Goal: Book appointment/travel/reservation

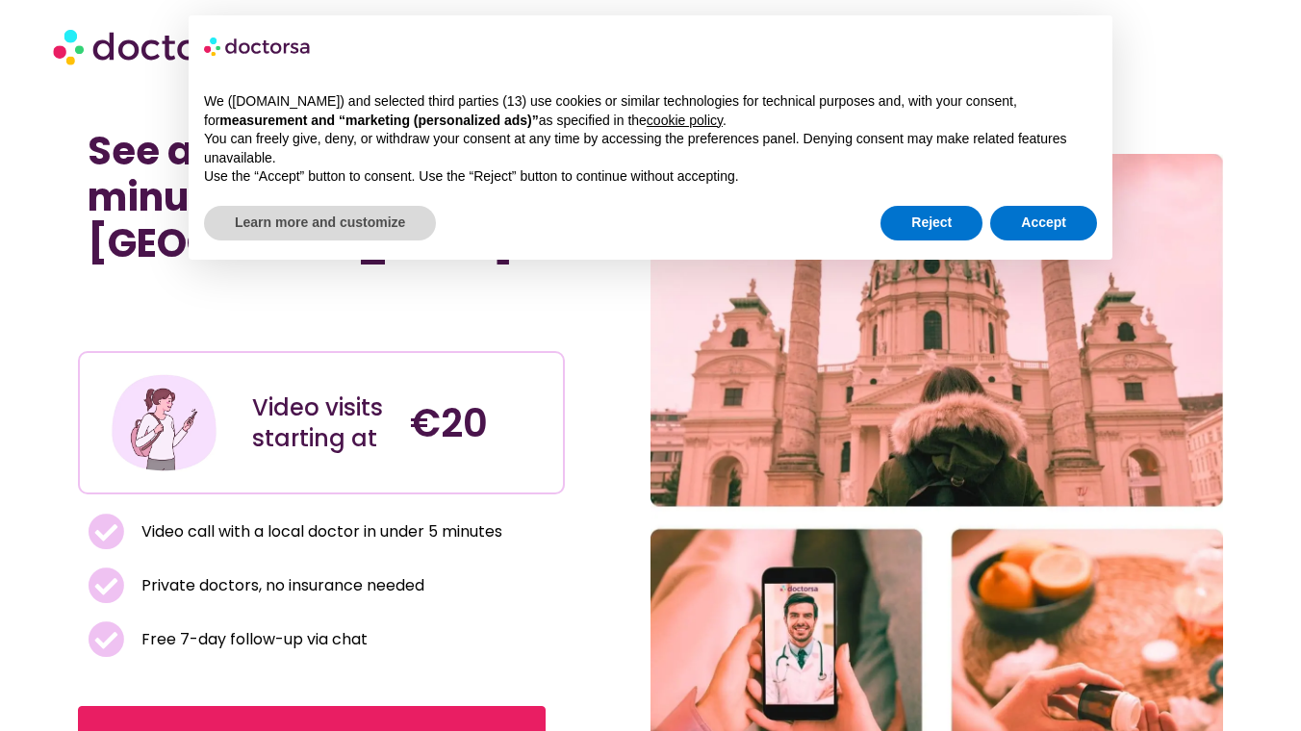
scroll to position [13, 0]
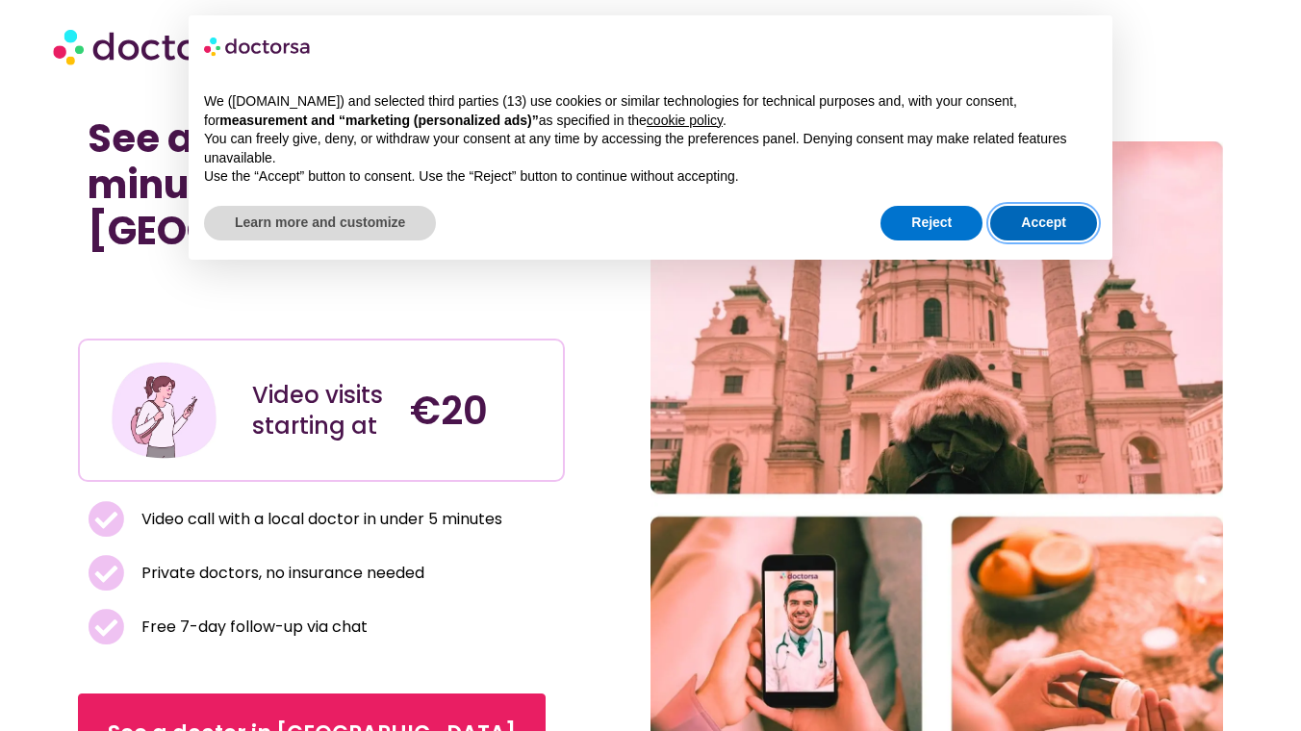
click at [1039, 218] on button "Accept" at bounding box center [1043, 223] width 107 height 35
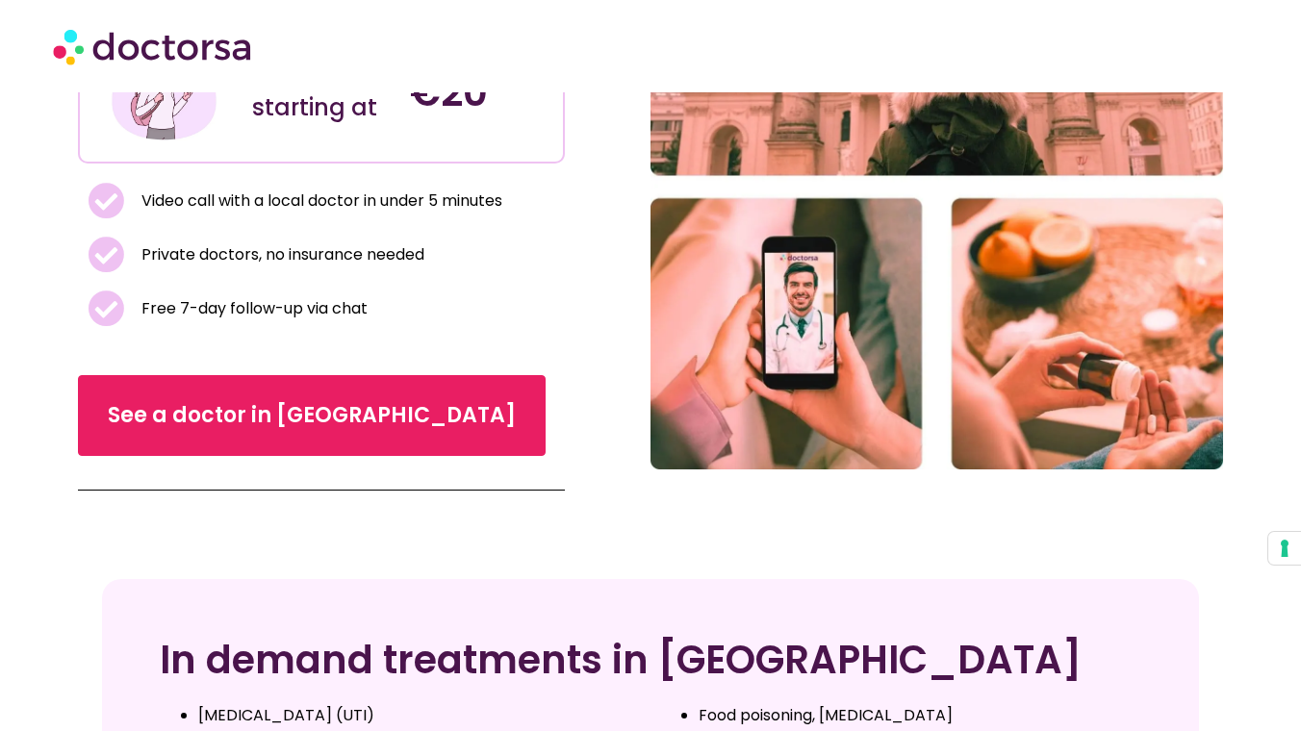
scroll to position [333, 0]
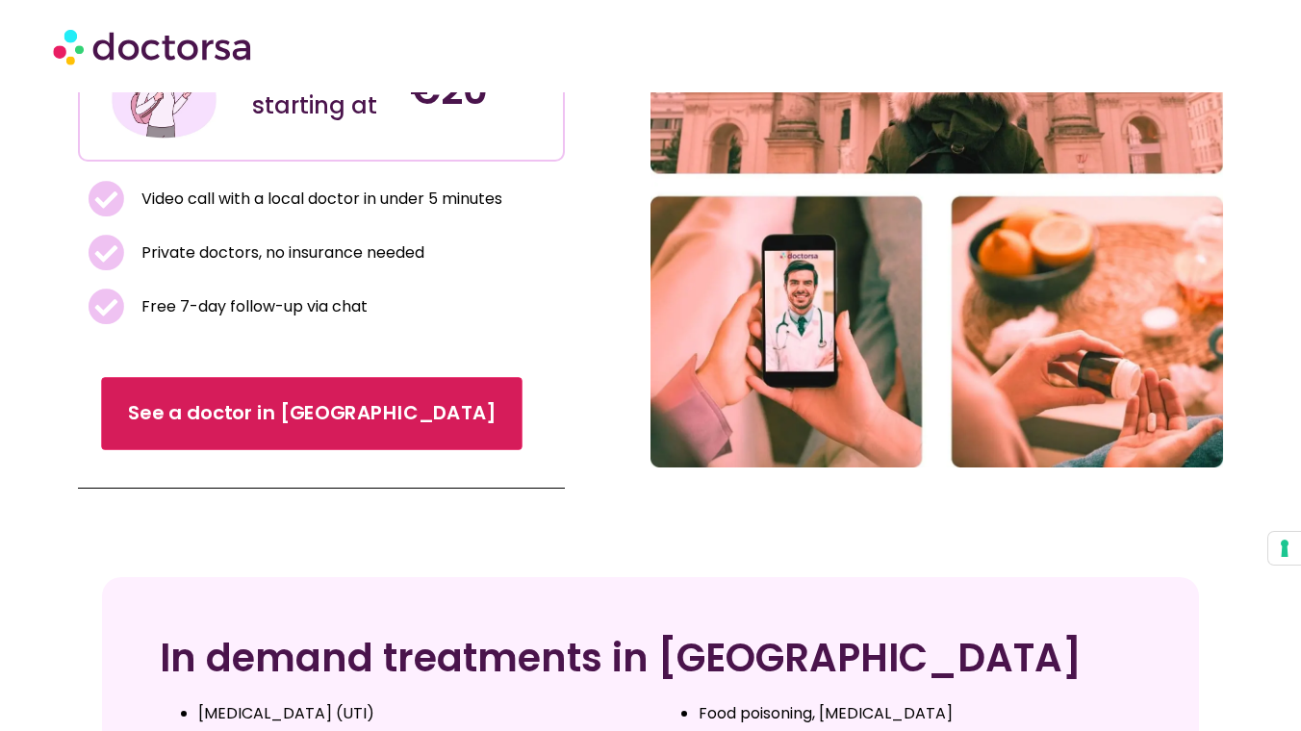
click at [292, 400] on span "See a doctor in [GEOGRAPHIC_DATA]" at bounding box center [312, 414] width 368 height 28
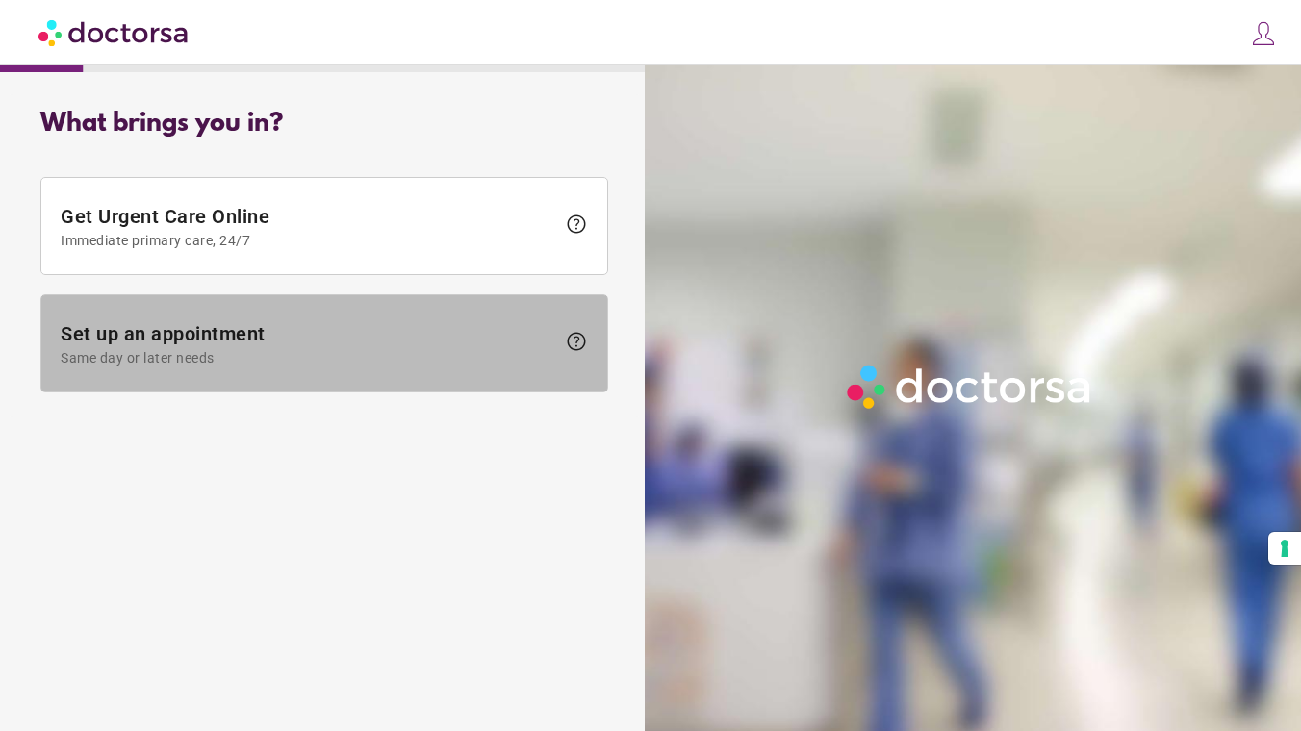
click at [394, 356] on span "Same day or later needs" at bounding box center [308, 357] width 495 height 15
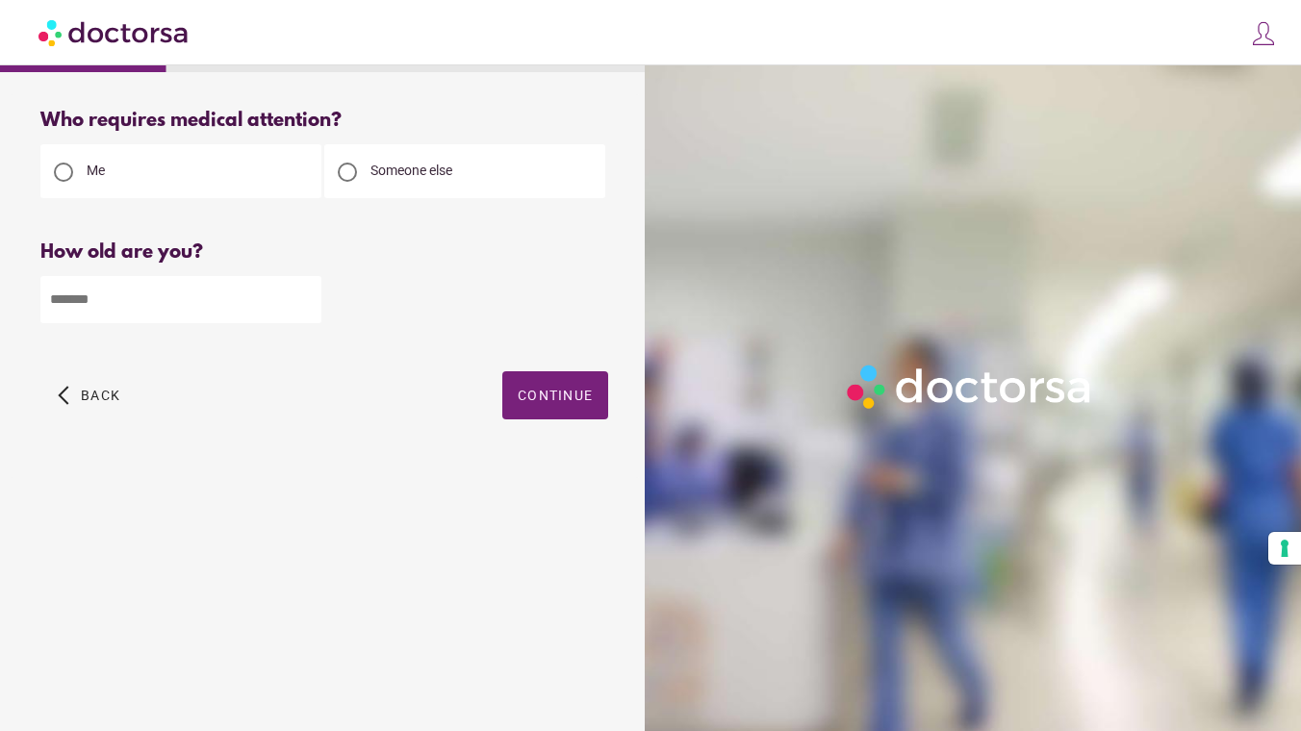
click at [272, 316] on input "number" at bounding box center [180, 299] width 281 height 47
type input "**"
click at [540, 400] on span "Continue" at bounding box center [555, 395] width 75 height 15
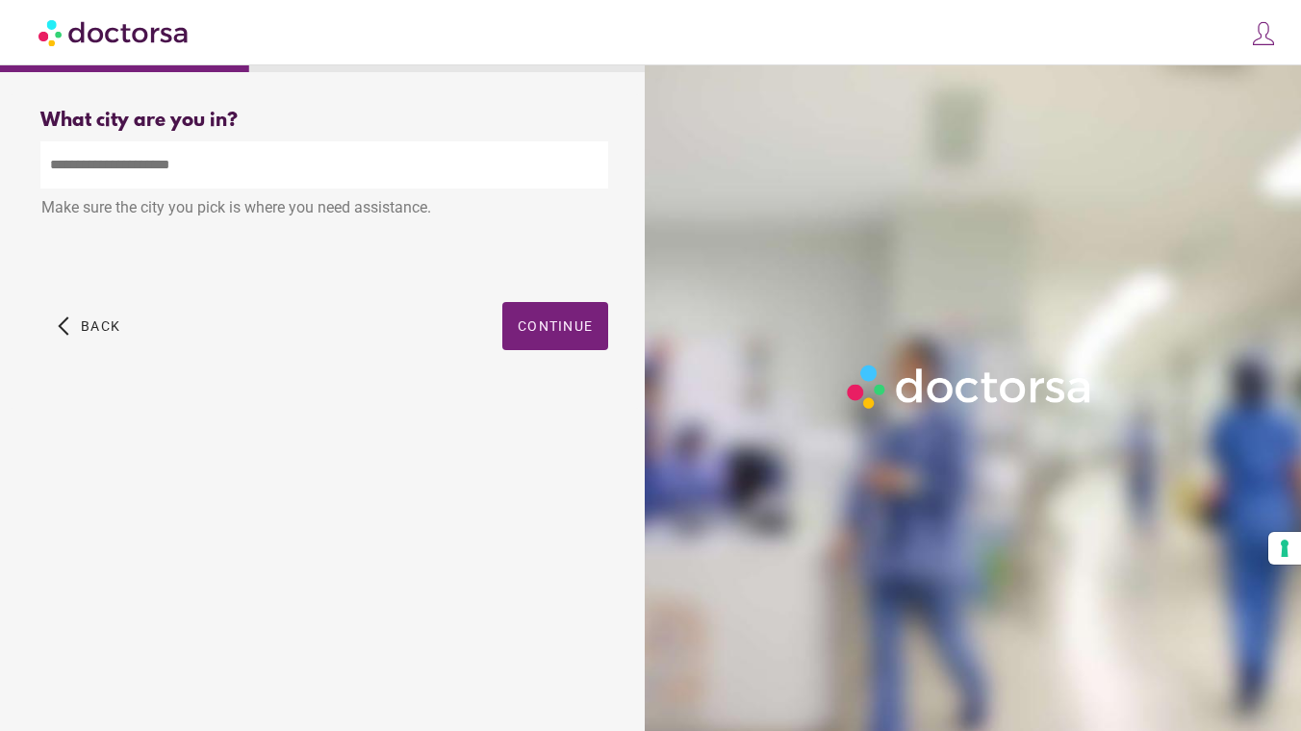
click at [197, 166] on input "text" at bounding box center [324, 164] width 568 height 47
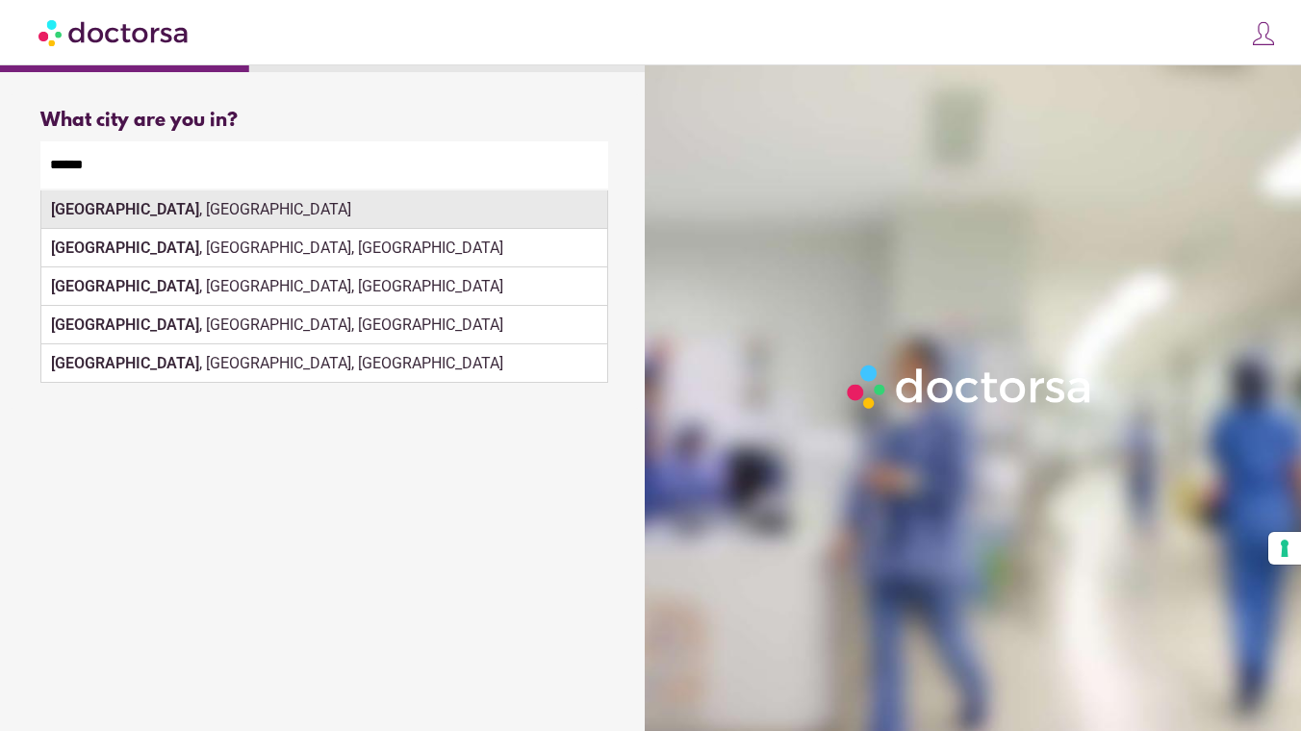
click at [265, 204] on div "Vienna , Austria" at bounding box center [324, 210] width 566 height 38
type input "**********"
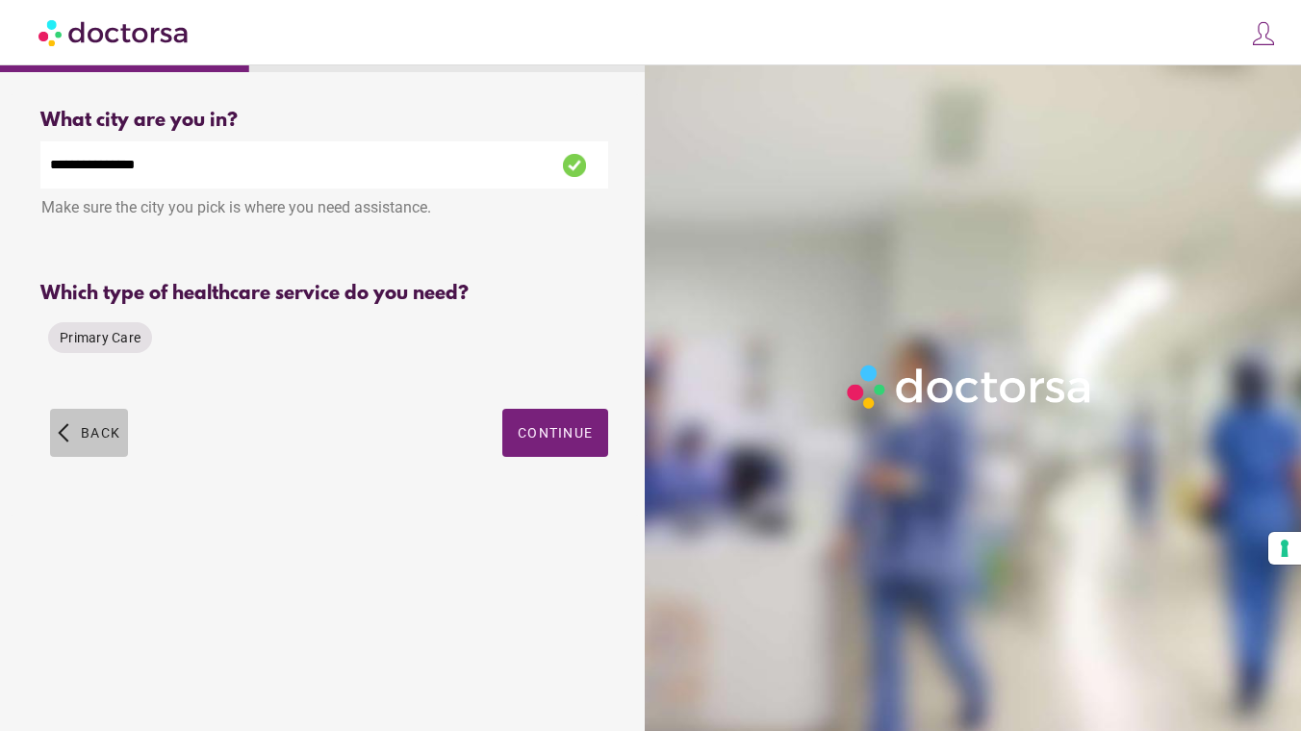
click at [92, 430] on span "Back" at bounding box center [100, 432] width 39 height 15
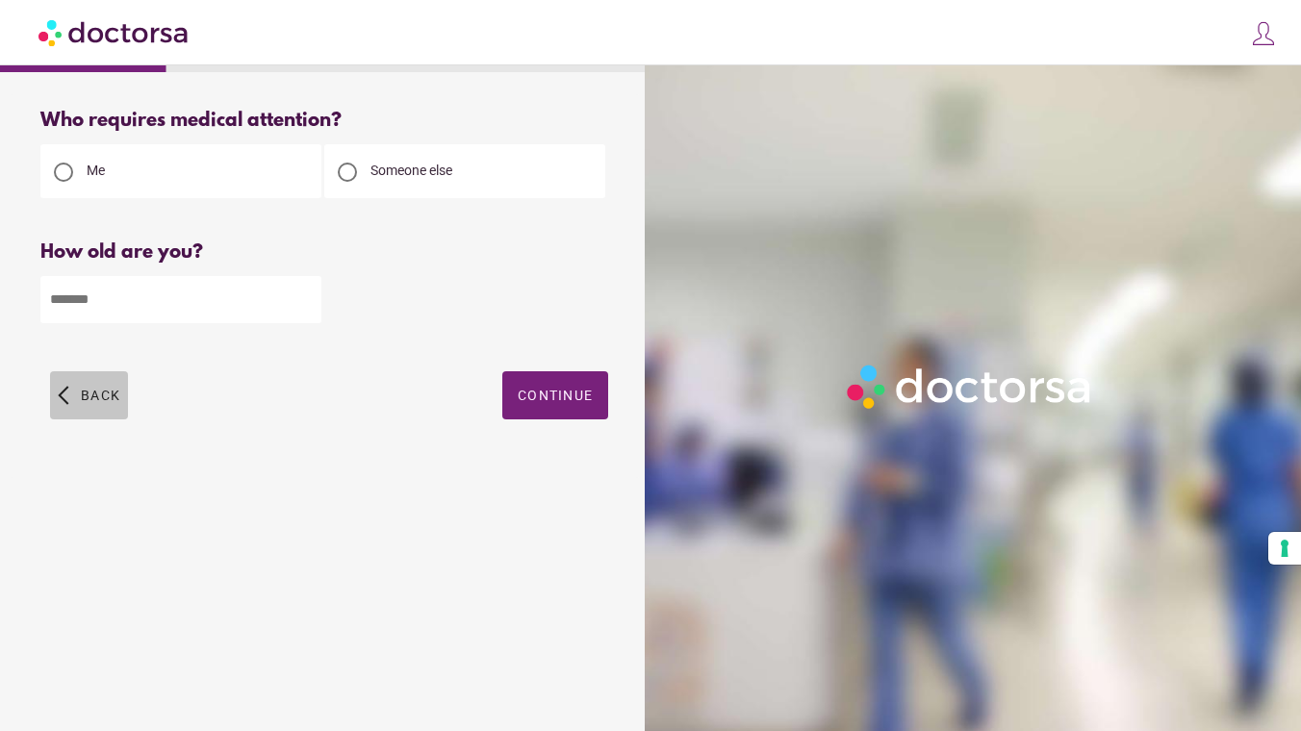
click at [85, 403] on span "Back" at bounding box center [100, 395] width 39 height 15
